Goal: Task Accomplishment & Management: Use online tool/utility

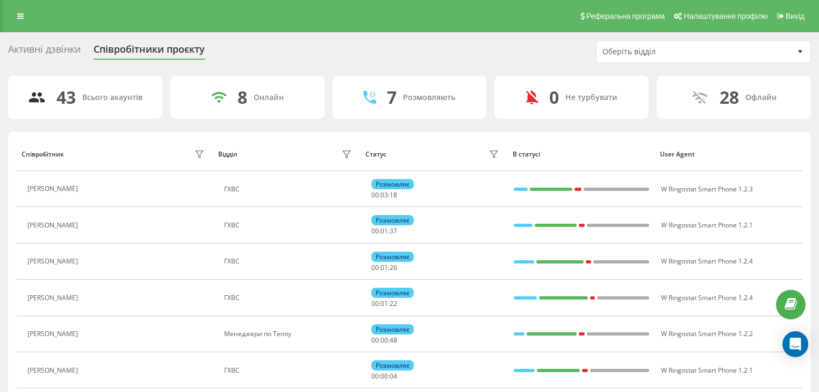
click at [453, 54] on div "Активні дзвінки Співробітники проєкту Оберіть відділ" at bounding box center [409, 51] width 803 height 23
click at [628, 44] on div "Оберіть відділ" at bounding box center [703, 51] width 214 height 21
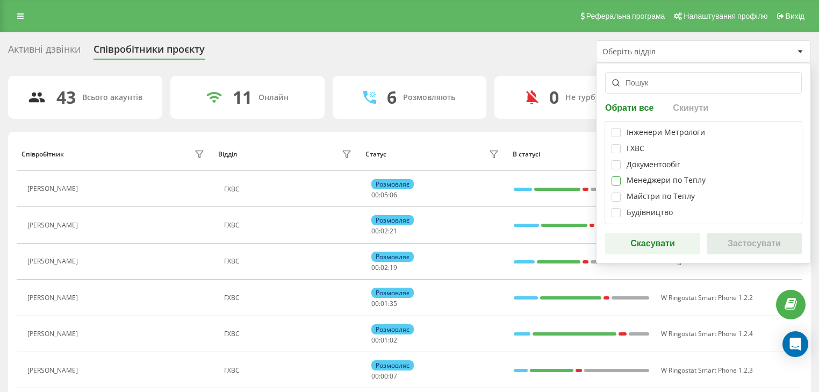
click at [618, 176] on label at bounding box center [615, 176] width 9 height 0
checkbox input "true"
click at [742, 241] on button "Застосувати" at bounding box center [754, 243] width 95 height 21
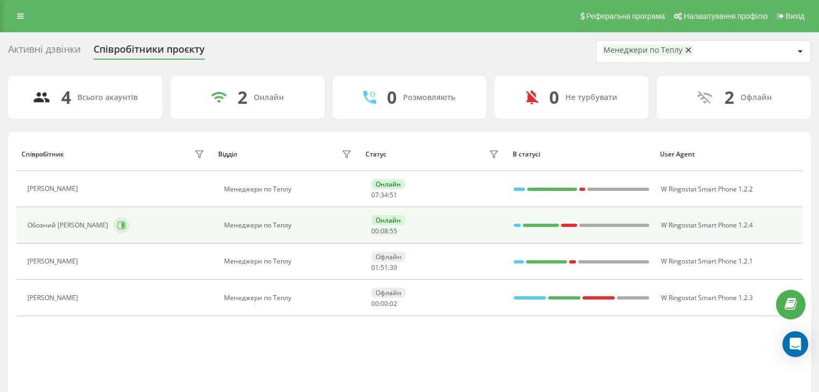
click at [117, 224] on icon at bounding box center [121, 225] width 9 height 9
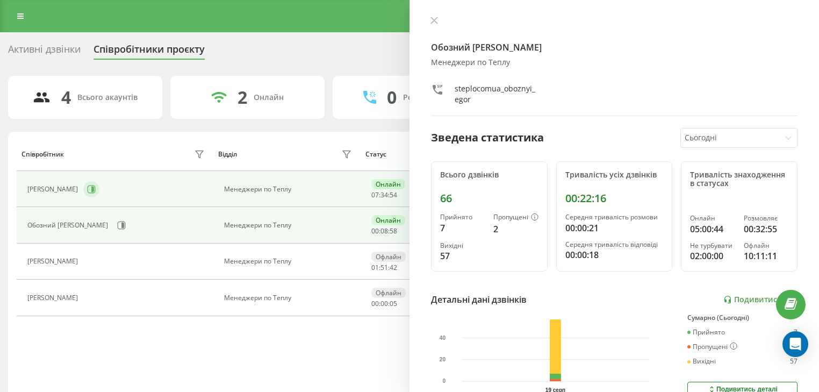
click at [93, 188] on icon at bounding box center [92, 188] width 3 height 5
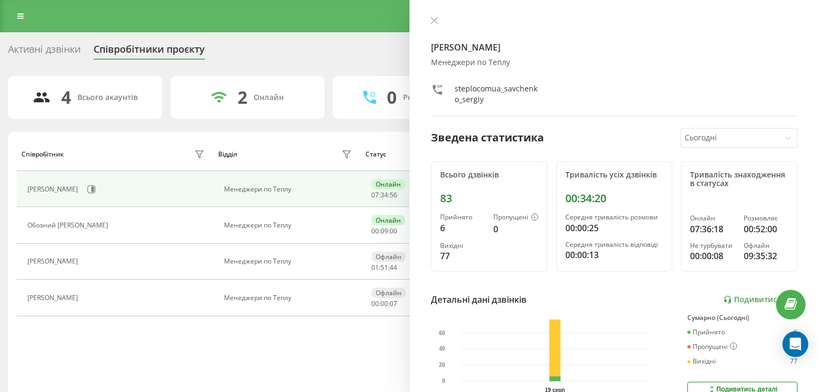
click at [434, 21] on icon at bounding box center [434, 20] width 6 height 6
